Goal: Transaction & Acquisition: Purchase product/service

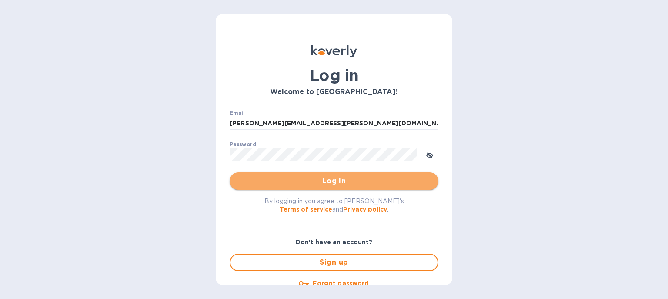
click at [338, 181] on span "Log in" at bounding box center [333, 181] width 195 height 10
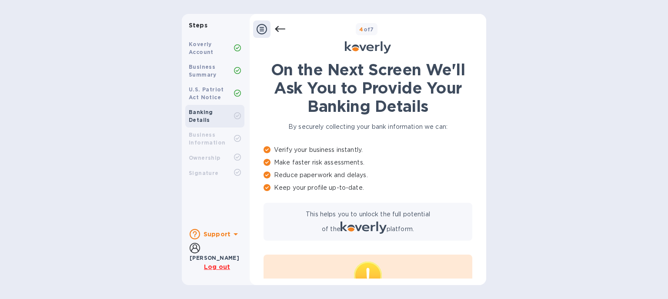
click at [261, 23] on div at bounding box center [261, 28] width 17 height 17
click at [260, 28] on icon at bounding box center [261, 29] width 10 height 10
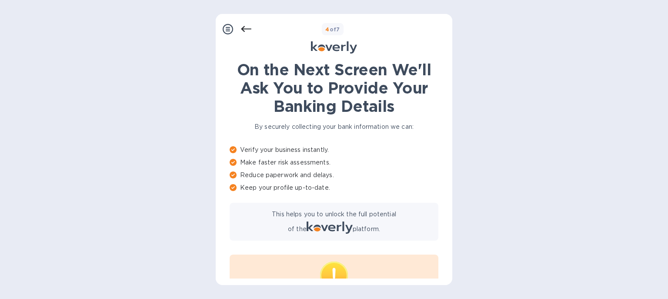
click at [235, 25] on div at bounding box center [227, 28] width 17 height 17
click at [246, 28] on icon at bounding box center [246, 29] width 10 height 10
click at [232, 29] on icon at bounding box center [228, 29] width 10 height 10
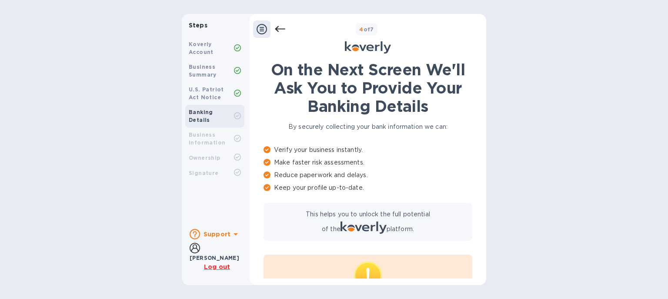
click at [213, 234] on b "Support" at bounding box center [216, 233] width 27 height 7
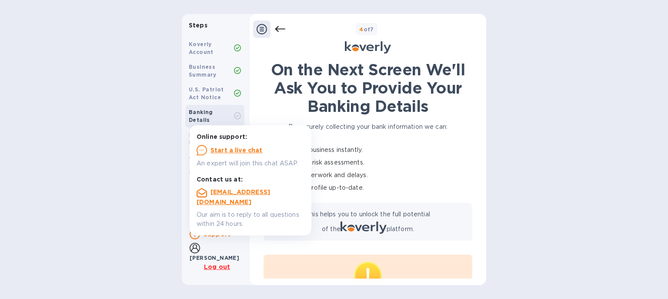
click at [227, 160] on p "An expert will join this chat ASAP." at bounding box center [250, 163] width 108 height 9
click at [230, 150] on u "Start a live chat" at bounding box center [236, 149] width 52 height 7
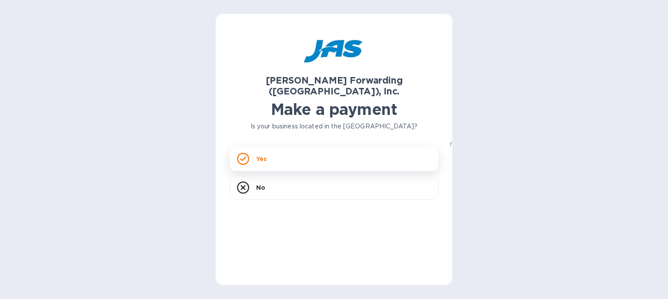
click at [271, 149] on div "Yes" at bounding box center [334, 158] width 209 height 24
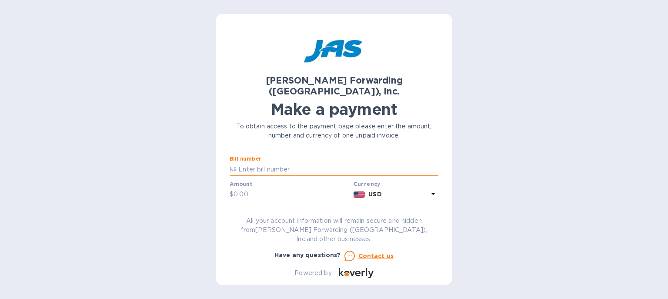
click at [269, 163] on input "text" at bounding box center [337, 169] width 202 height 13
type input "ATL503393191"
click at [248, 188] on input "text" at bounding box center [291, 194] width 117 height 13
type input "530.00"
click at [193, 203] on div "[PERSON_NAME] Forwarding ([GEOGRAPHIC_DATA]), Inc. Make a payment To obtain acc…" at bounding box center [334, 149] width 668 height 299
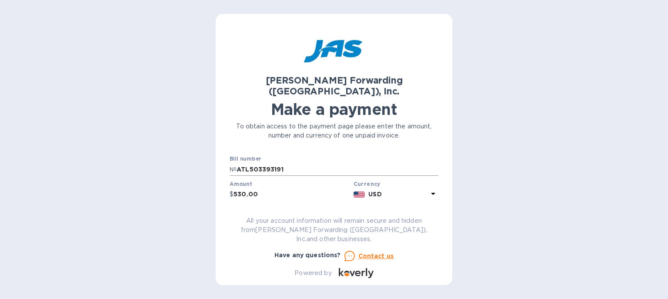
click at [264, 163] on input "ATL503393191" at bounding box center [337, 169] width 202 height 13
click at [270, 163] on input "ATL503393191" at bounding box center [337, 169] width 202 height 13
click at [274, 163] on input "ATL503393191" at bounding box center [337, 169] width 202 height 13
click at [284, 163] on input "ATL503393191" at bounding box center [337, 169] width 202 height 13
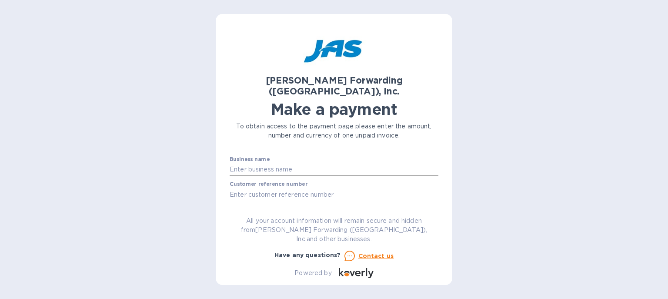
click at [248, 163] on input "text" at bounding box center [334, 169] width 209 height 13
type input "Zirkonzahn USA, Inc"
click at [235, 188] on input "text" at bounding box center [334, 194] width 209 height 13
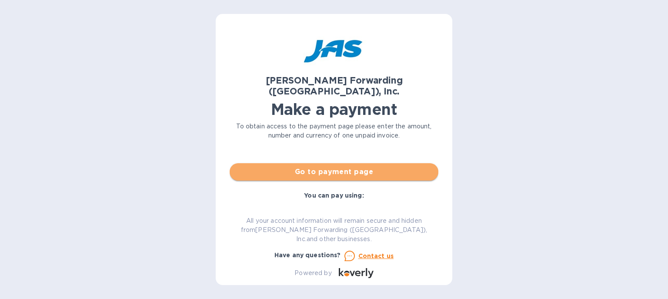
click at [326, 166] on span "Go to payment page" at bounding box center [333, 171] width 195 height 10
